Goal: Task Accomplishment & Management: Manage account settings

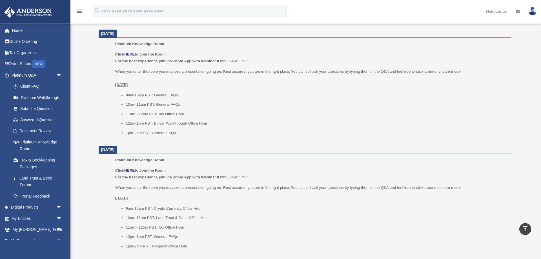
scroll to position [230, 0]
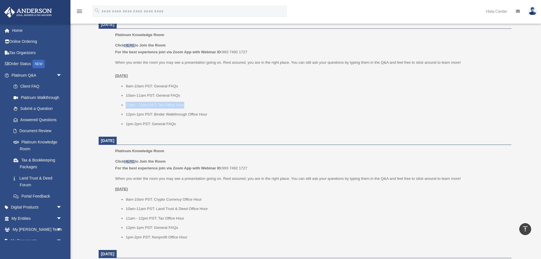
drag, startPoint x: 126, startPoint y: 106, endPoint x: 209, endPoint y: 104, distance: 82.9
click at [209, 104] on li "11am - 12pm PST: Tax Office Hour" at bounding box center [317, 105] width 382 height 7
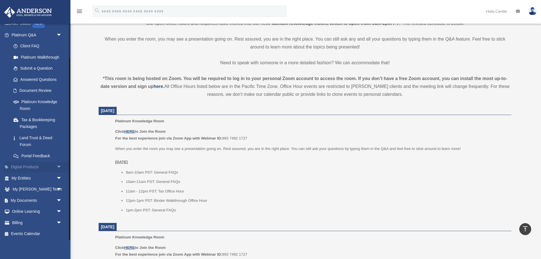
scroll to position [41, 0]
click at [28, 223] on link "Billing arrow_drop_down" at bounding box center [37, 221] width 66 height 11
click at [56, 222] on span "arrow_drop_down" at bounding box center [61, 222] width 11 height 12
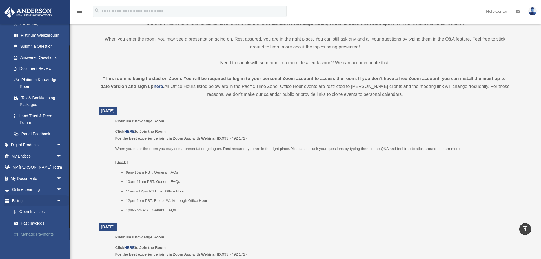
scroll to position [75, 0]
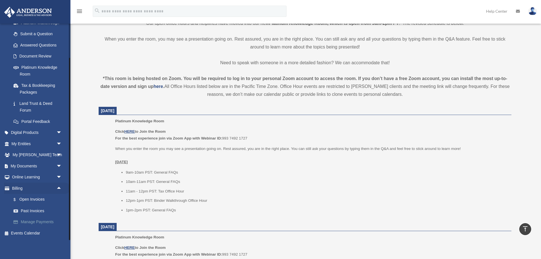
click at [43, 223] on link "Manage Payments" at bounding box center [39, 221] width 63 height 11
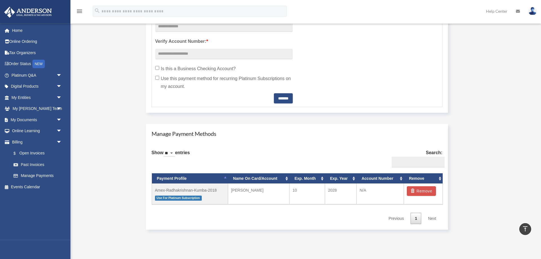
scroll to position [259, 0]
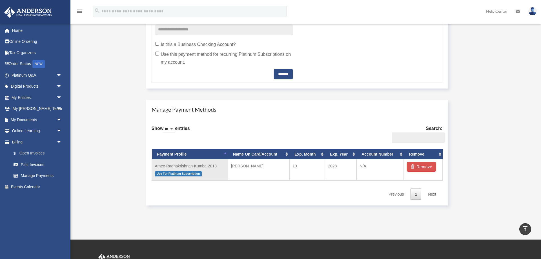
click at [194, 164] on td "Amex-Radhakrishnan-Kumba-2018 Use For Platinum Subscription" at bounding box center [190, 169] width 76 height 21
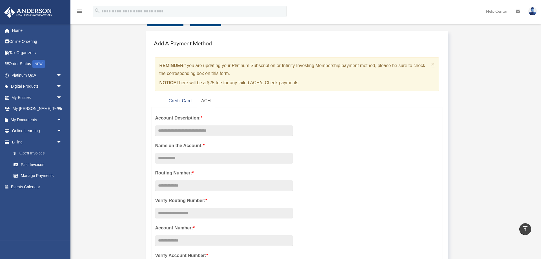
scroll to position [0, 0]
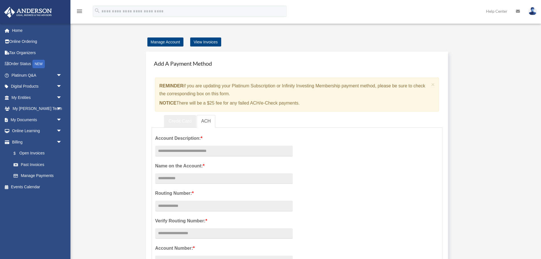
click at [181, 122] on link "Credit Card" at bounding box center [180, 121] width 32 height 13
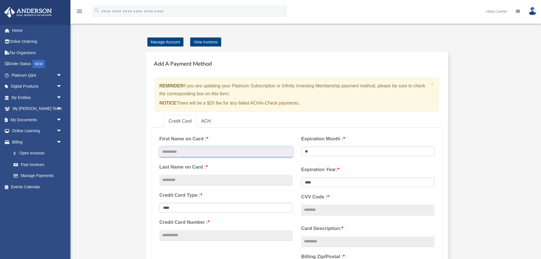
click at [215, 153] on input "text" at bounding box center [225, 152] width 133 height 11
